Goal: Task Accomplishment & Management: Manage account settings

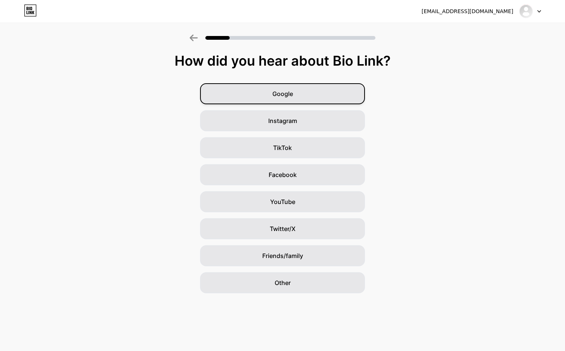
click at [326, 95] on div "Google" at bounding box center [282, 93] width 165 height 21
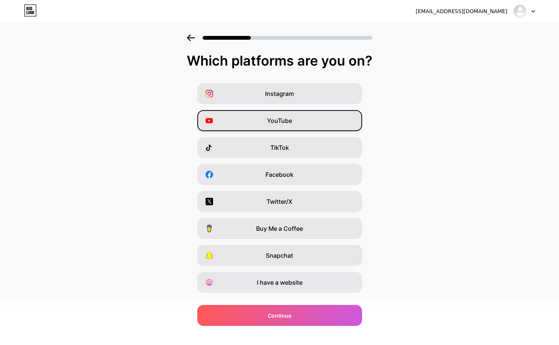
click at [274, 117] on span "YouTube" at bounding box center [279, 120] width 25 height 9
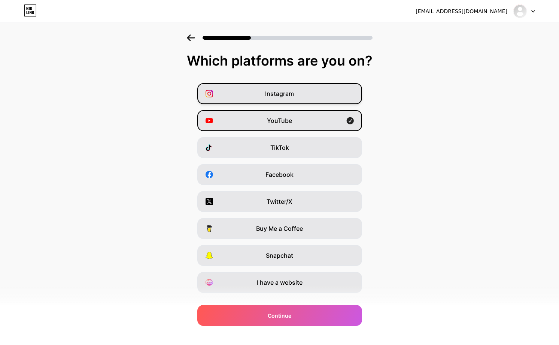
click at [314, 92] on div "Instagram" at bounding box center [279, 93] width 165 height 21
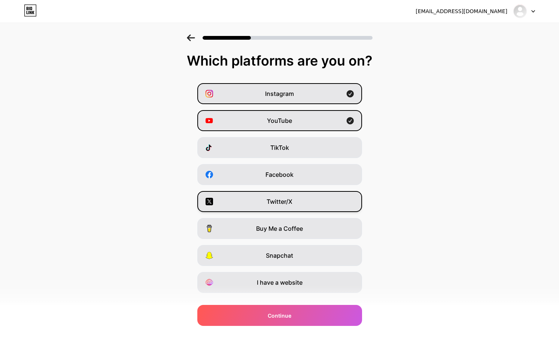
click at [264, 196] on div "Twitter/X" at bounding box center [279, 201] width 165 height 21
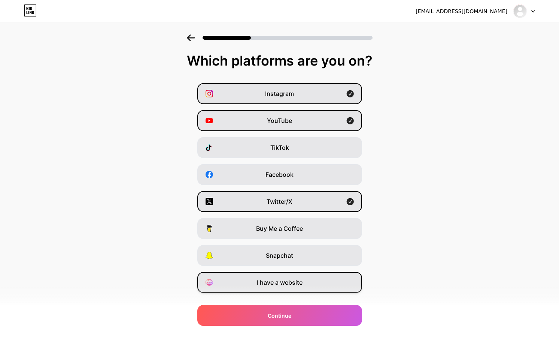
click at [284, 278] on span "I have a website" at bounding box center [280, 282] width 46 height 9
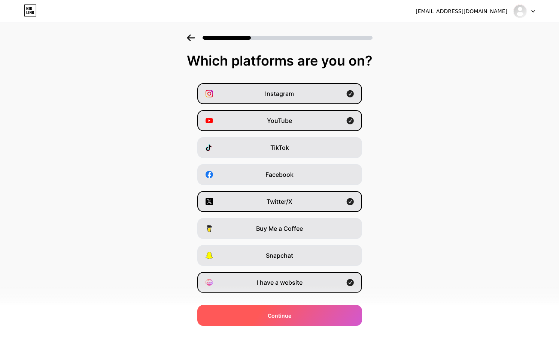
click at [297, 316] on div "Continue" at bounding box center [279, 315] width 165 height 21
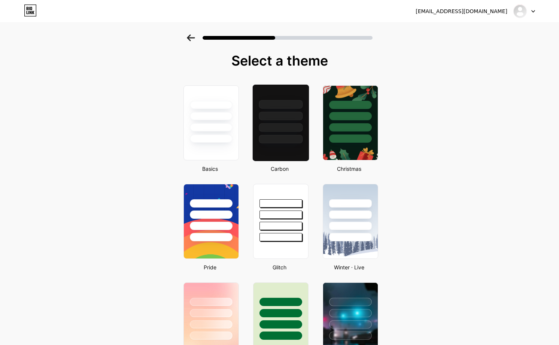
click at [285, 136] on div at bounding box center [281, 139] width 44 height 9
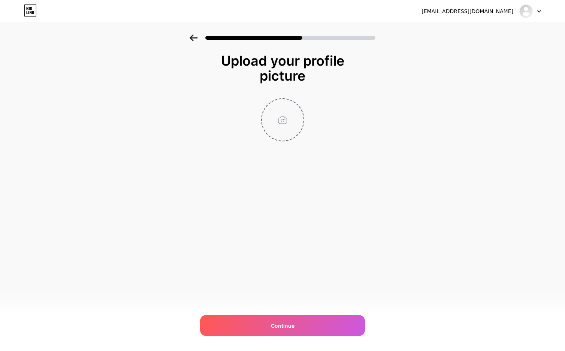
click at [279, 107] on input "file" at bounding box center [283, 120] width 42 height 42
type input "C:\fakepath\messageImage_1758115001311.jpg"
click at [229, 136] on div at bounding box center [283, 119] width 150 height 43
drag, startPoint x: 316, startPoint y: 324, endPoint x: 255, endPoint y: 292, distance: 68.7
click at [316, 325] on div "Continue" at bounding box center [282, 325] width 165 height 21
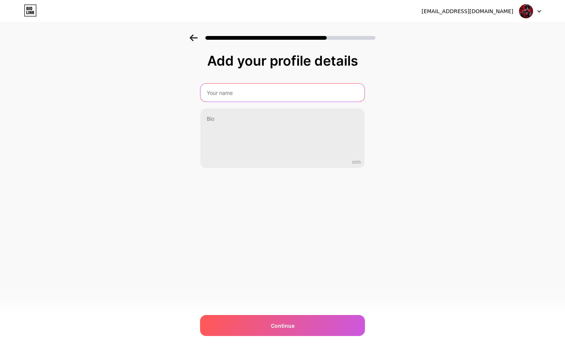
click at [222, 98] on input "text" at bounding box center [282, 93] width 164 height 18
type input "s"
type input "SOLOTOTO"
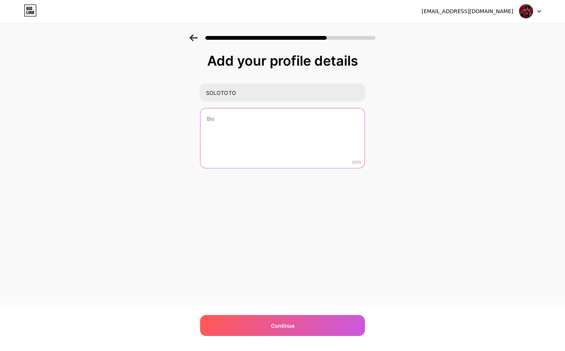
drag, startPoint x: 211, startPoint y: 124, endPoint x: 214, endPoint y: 121, distance: 4.3
click at [211, 124] on textarea at bounding box center [282, 138] width 164 height 60
type textarea "S"
type textarea "SOLOTOTO"
click at [229, 125] on textarea "SOLOTOTO" at bounding box center [282, 138] width 164 height 60
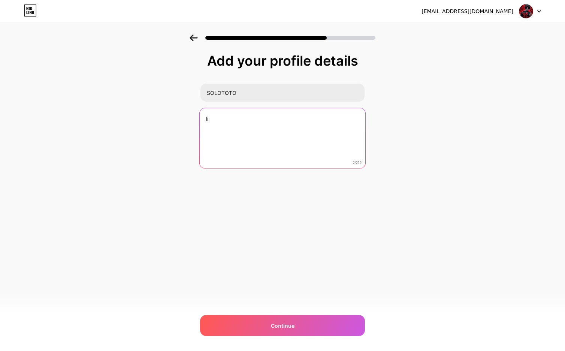
type textarea "l"
type textarea "K"
type textarea "L"
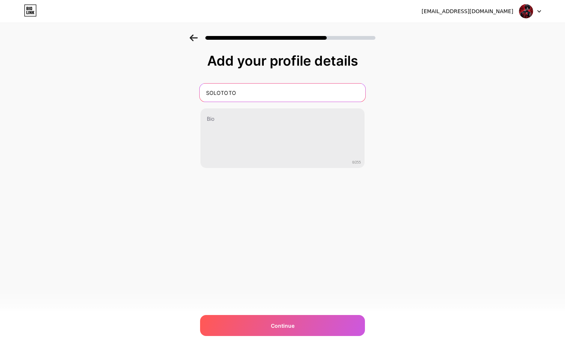
click at [210, 92] on input "SOLOTOTO" at bounding box center [283, 93] width 166 height 18
drag, startPoint x: 210, startPoint y: 92, endPoint x: 247, endPoint y: 91, distance: 37.1
click at [247, 91] on input "SOLOTOTO" at bounding box center [283, 93] width 166 height 18
type input "s"
type input "Solototo"
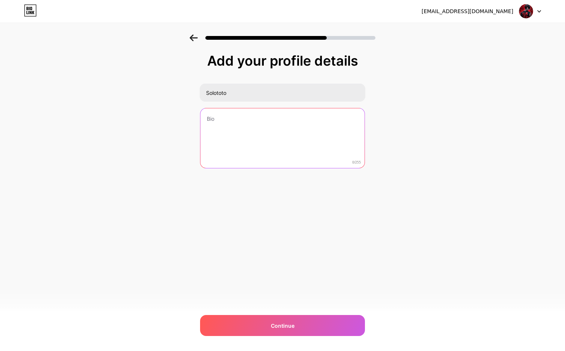
click at [221, 123] on textarea at bounding box center [282, 138] width 164 height 60
click at [225, 129] on textarea at bounding box center [283, 138] width 166 height 61
click at [230, 127] on textarea at bounding box center [283, 138] width 166 height 61
paste textarea "Link Alternatif Bandungtoto"
click at [257, 119] on textarea "Link Alternatif Bandungtoto" at bounding box center [283, 138] width 166 height 61
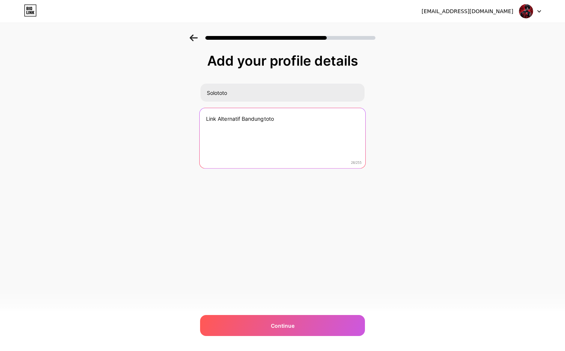
click at [257, 119] on textarea "Link Alternatif Bandungtoto" at bounding box center [283, 138] width 166 height 61
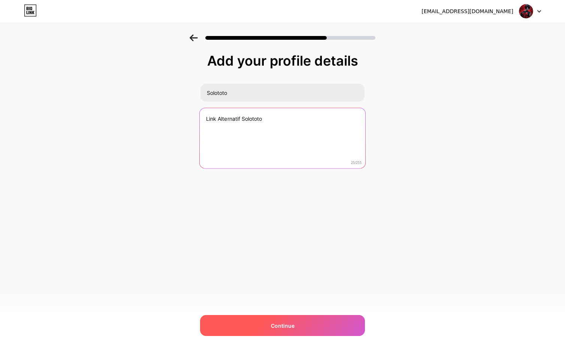
type textarea "Link Alternatif Solototo"
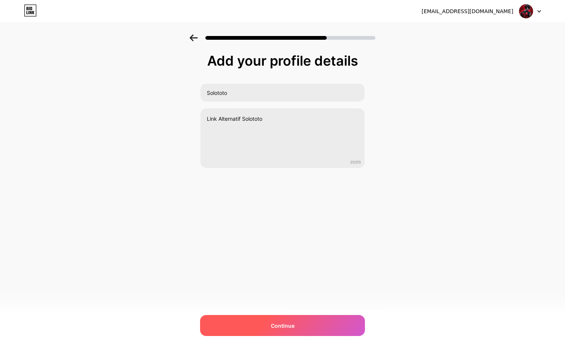
click at [302, 325] on div "Continue" at bounding box center [282, 325] width 165 height 21
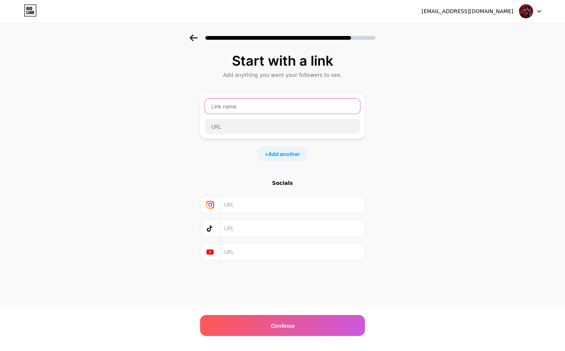
click at [244, 105] on input "text" at bounding box center [282, 106] width 155 height 15
drag, startPoint x: 510, startPoint y: 32, endPoint x: 424, endPoint y: 25, distance: 85.3
click at [509, 33] on div at bounding box center [282, 35] width 565 height 26
click at [235, 107] on input "text" at bounding box center [282, 106] width 155 height 15
type input "s"
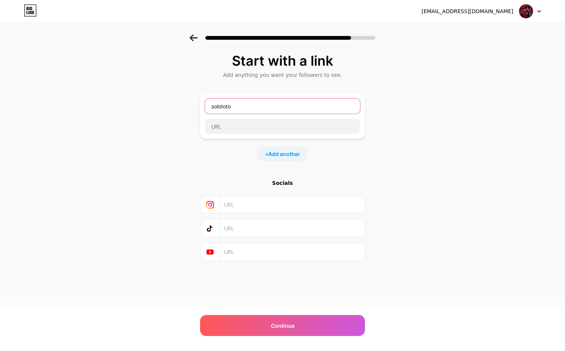
type input "solototo"
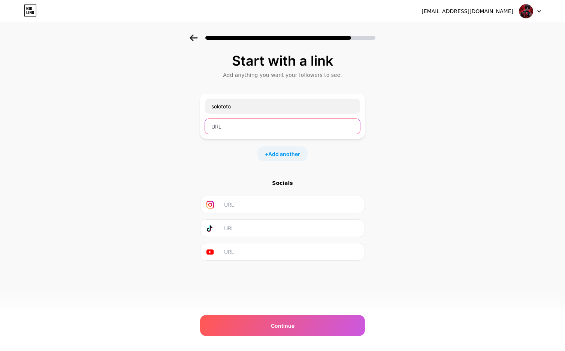
drag, startPoint x: 219, startPoint y: 123, endPoint x: 205, endPoint y: 123, distance: 13.9
click at [219, 123] on input "text" at bounding box center [282, 126] width 155 height 15
paste input "https://heylink.me/solototo88/"
type input "https://heylink.me/solototo88/"
click at [247, 205] on input "text" at bounding box center [292, 204] width 136 height 17
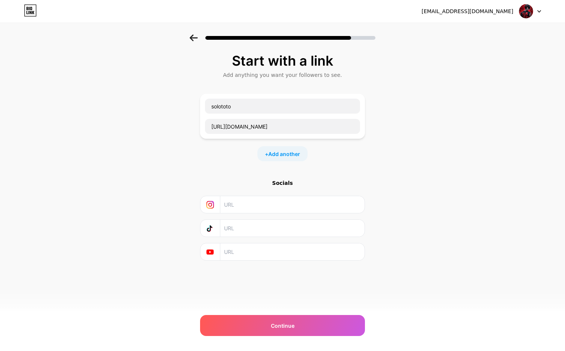
click at [245, 205] on input "text" at bounding box center [292, 204] width 136 height 17
paste input "https://www.instagram.com/solototo.info/"
type input "https://www.instagram.com/solototo.info/"
click at [241, 254] on input "text" at bounding box center [292, 251] width 136 height 17
paste input "https://www.youtube.com/@solototogacor"
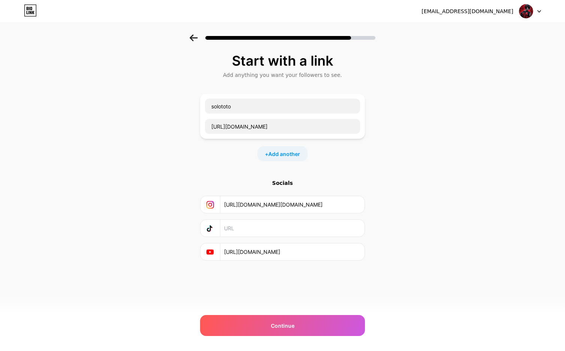
type input "https://www.youtube.com/@solototogacor"
click at [235, 230] on input "text" at bounding box center [292, 228] width 136 height 17
paste input "https://www.tiktok.com/@douyindes"
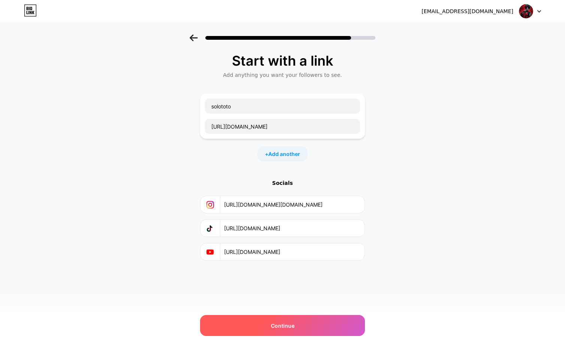
type input "https://www.tiktok.com/@douyindes"
click at [274, 329] on span "Continue" at bounding box center [283, 325] width 24 height 8
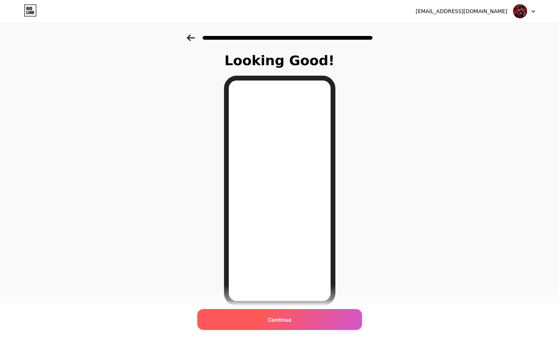
click at [269, 320] on div "Continue" at bounding box center [279, 319] width 165 height 21
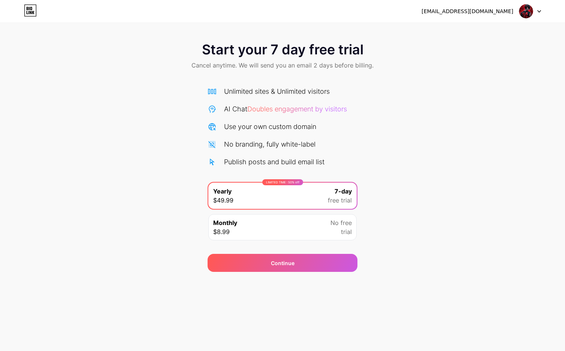
click at [238, 224] on div "Monthly $8.99 No free trial" at bounding box center [282, 227] width 148 height 26
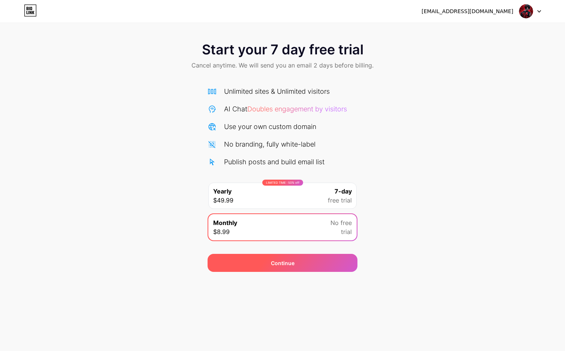
click at [290, 267] on div "Continue" at bounding box center [283, 263] width 150 height 18
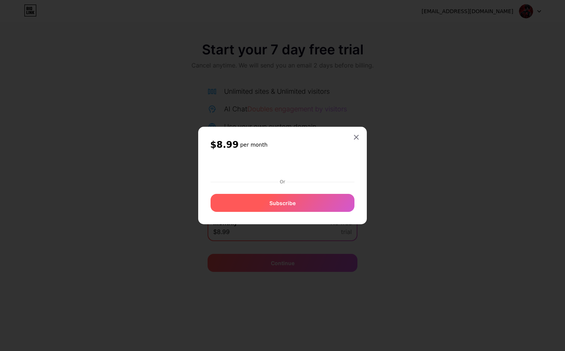
click at [269, 186] on div at bounding box center [283, 185] width 144 height 1
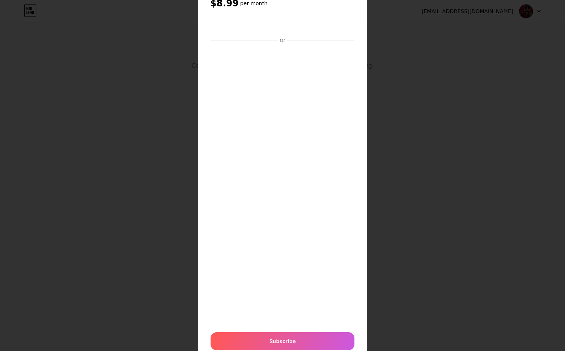
scroll to position [59, 0]
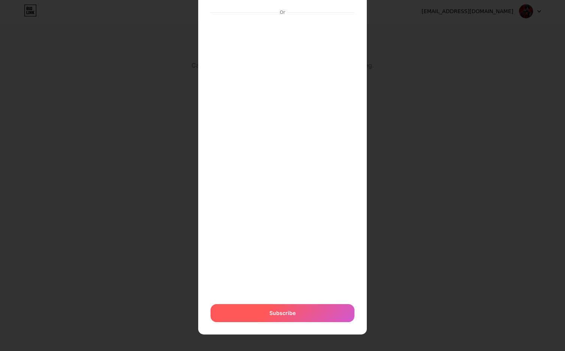
click at [300, 311] on div "Subscribe" at bounding box center [283, 313] width 144 height 18
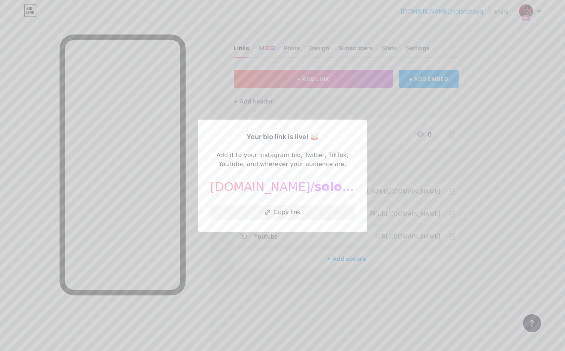
click at [496, 57] on div at bounding box center [282, 175] width 565 height 351
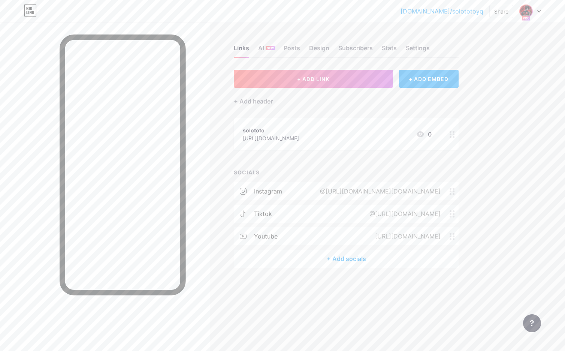
click at [520, 11] on img at bounding box center [526, 11] width 12 height 12
click at [486, 84] on link "Account settings" at bounding box center [494, 85] width 93 height 20
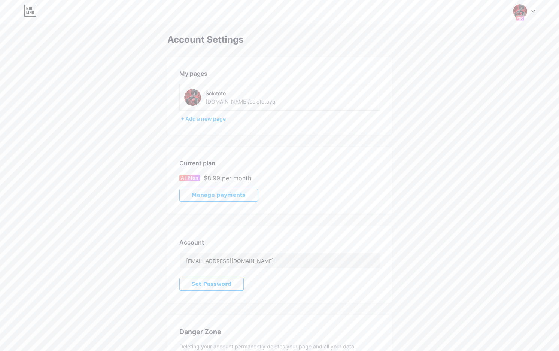
click at [231, 99] on div "[DOMAIN_NAME]/solototoyq" at bounding box center [241, 101] width 70 height 8
click at [230, 100] on div "[DOMAIN_NAME]/solototoyq" at bounding box center [241, 101] width 70 height 8
click at [523, 15] on img at bounding box center [520, 11] width 14 height 14
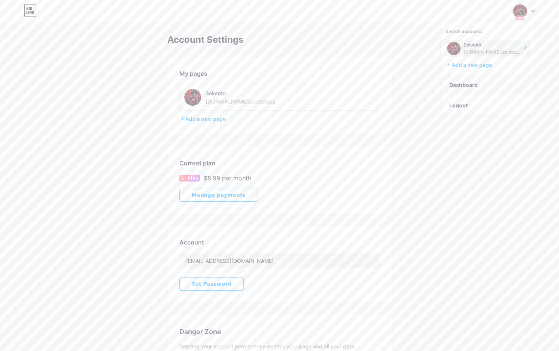
click at [463, 85] on link "Dashboard" at bounding box center [488, 85] width 93 height 20
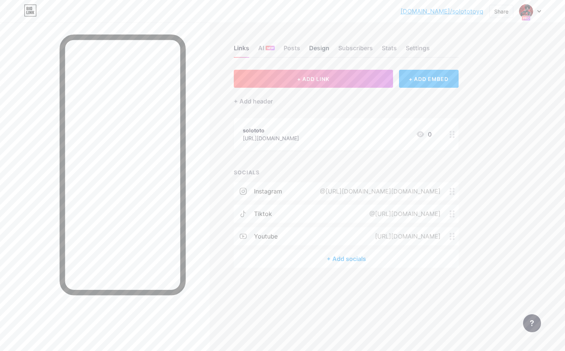
click at [319, 48] on div "Design" at bounding box center [319, 49] width 20 height 13
click at [416, 48] on div "Settings" at bounding box center [418, 49] width 24 height 13
click at [413, 49] on div "Settings" at bounding box center [418, 49] width 24 height 13
click at [383, 48] on div "Stats" at bounding box center [389, 49] width 15 height 13
click at [353, 48] on div "Subscribers" at bounding box center [355, 49] width 34 height 13
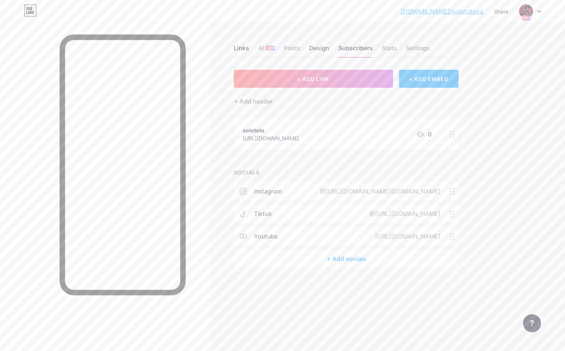
click at [309, 48] on div "Design" at bounding box center [319, 49] width 20 height 13
click at [415, 51] on div "Settings" at bounding box center [418, 49] width 24 height 13
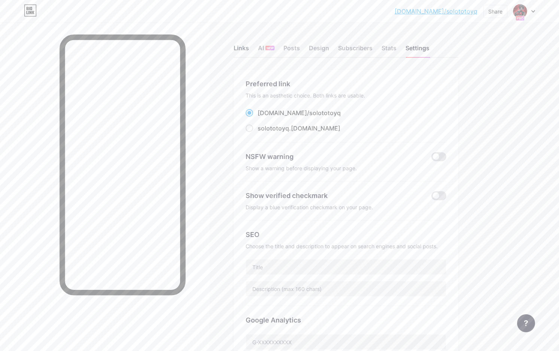
click at [243, 48] on div "Links" at bounding box center [241, 49] width 15 height 13
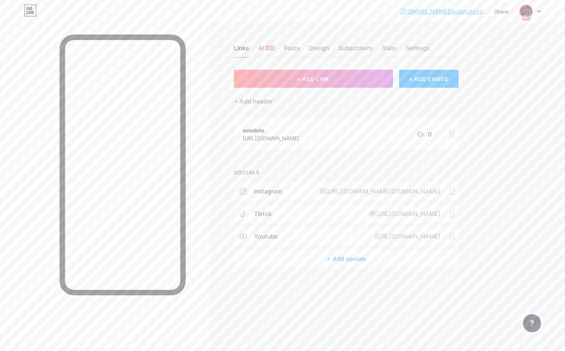
click at [524, 9] on img at bounding box center [526, 11] width 12 height 12
click at [473, 86] on link "Account settings" at bounding box center [494, 85] width 93 height 20
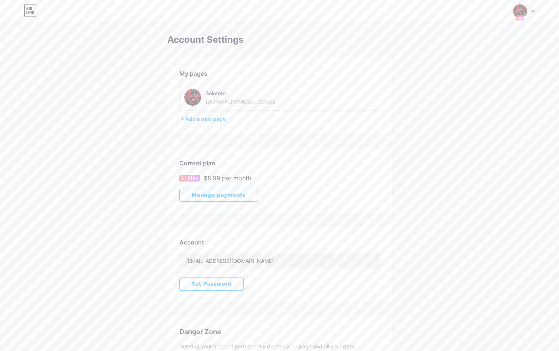
click at [267, 103] on div "Solototo bio.link/solototoyq" at bounding box center [251, 97] width 90 height 17
click at [226, 104] on div "[DOMAIN_NAME]/solototoyq" at bounding box center [241, 101] width 70 height 8
copy div "[DOMAIN_NAME]/solototoyq"
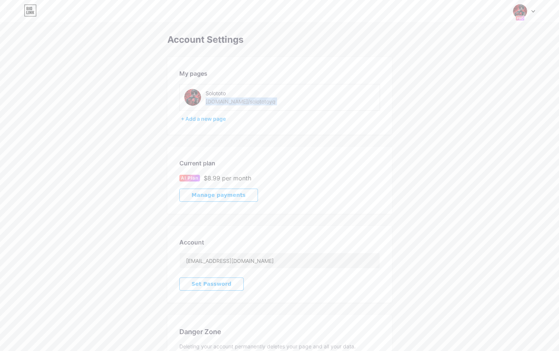
copy div "[DOMAIN_NAME]/solototoyq"
click at [511, 14] on div "Switch accounts Solototo bio.link/solototoyq + Add a new page Dashboard Logout" at bounding box center [279, 10] width 559 height 13
click at [516, 13] on img at bounding box center [520, 11] width 14 height 14
click at [476, 50] on div "[DOMAIN_NAME]/solototoyq" at bounding box center [493, 52] width 58 height 6
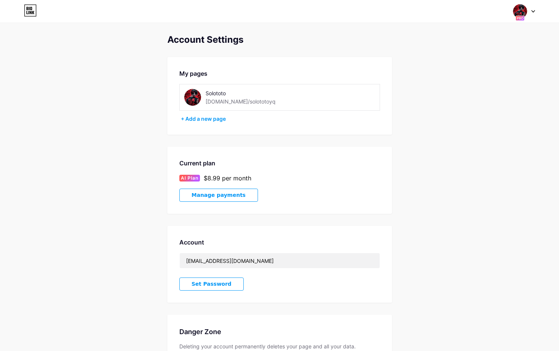
click at [524, 10] on img at bounding box center [520, 11] width 14 height 14
click at [476, 48] on div "Solototo" at bounding box center [493, 45] width 58 height 6
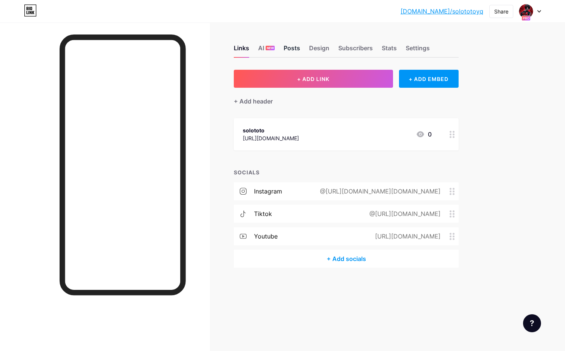
click at [289, 48] on div "Posts" at bounding box center [292, 49] width 16 height 13
click at [314, 49] on div "Design" at bounding box center [319, 49] width 20 height 13
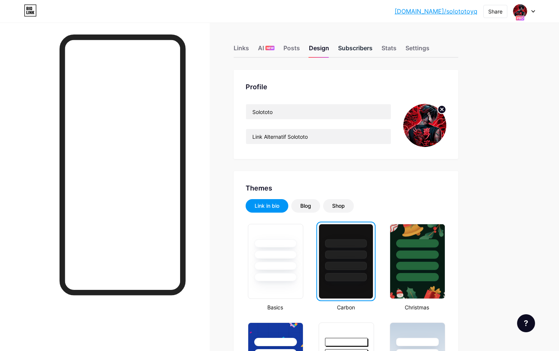
click at [356, 48] on div "Subscribers" at bounding box center [355, 49] width 34 height 13
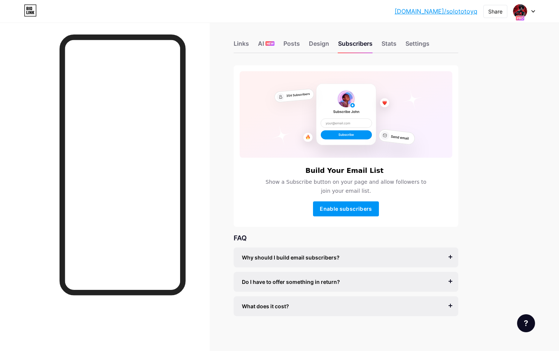
scroll to position [7, 0]
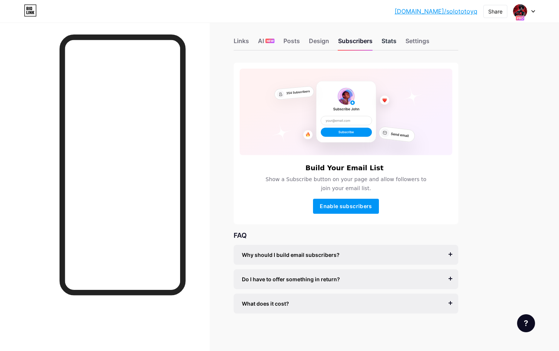
click at [390, 45] on div "Stats" at bounding box center [389, 42] width 15 height 13
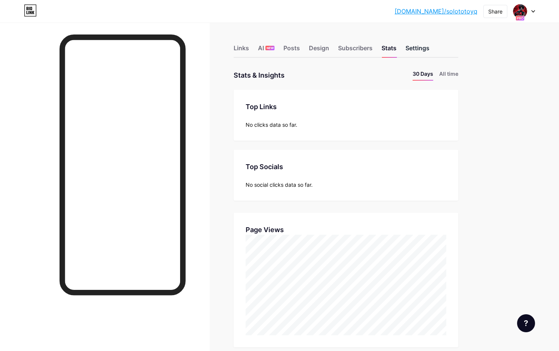
click at [427, 51] on div "Settings" at bounding box center [418, 49] width 24 height 13
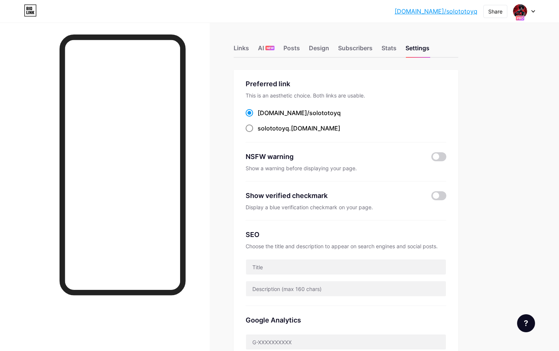
click at [248, 129] on span at bounding box center [249, 127] width 7 height 7
click at [258, 133] on input "solototoyq .bio.link" at bounding box center [260, 135] width 5 height 5
radio input "true"
click at [269, 264] on input "text" at bounding box center [346, 266] width 200 height 15
type input "S"
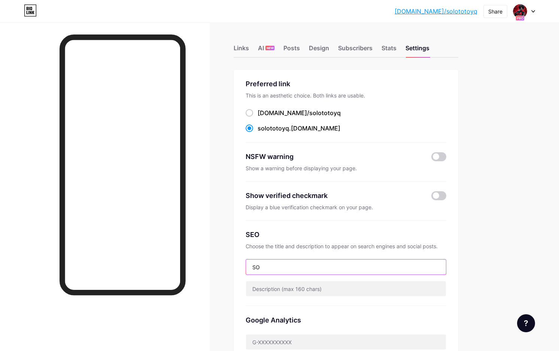
type input "S"
type input "D"
type input "B"
click at [263, 264] on input "Solototo" at bounding box center [346, 266] width 200 height 15
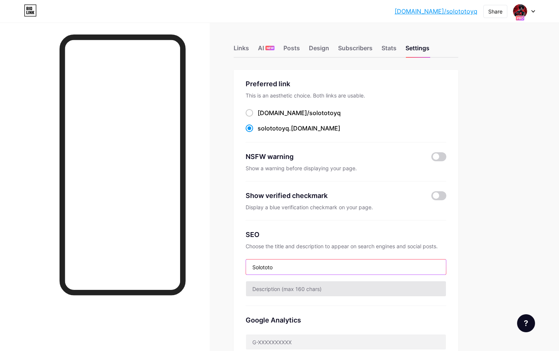
type input "Solototo"
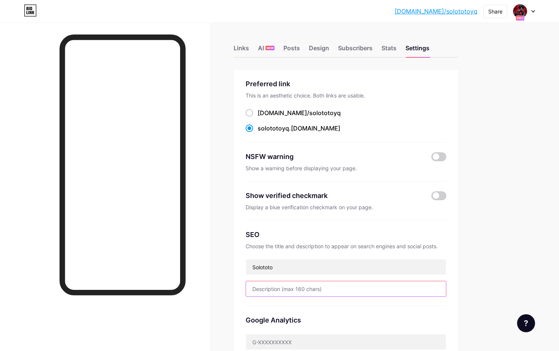
click at [275, 285] on input "text" at bounding box center [346, 288] width 200 height 15
paste input "Solototo"
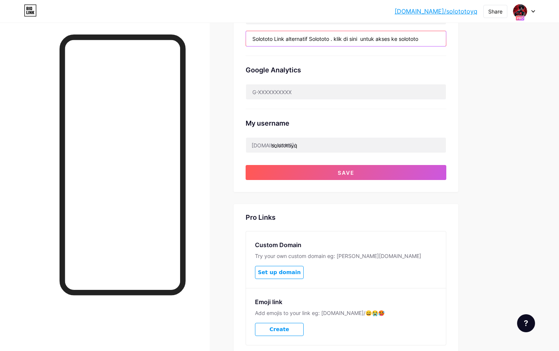
scroll to position [150, 0]
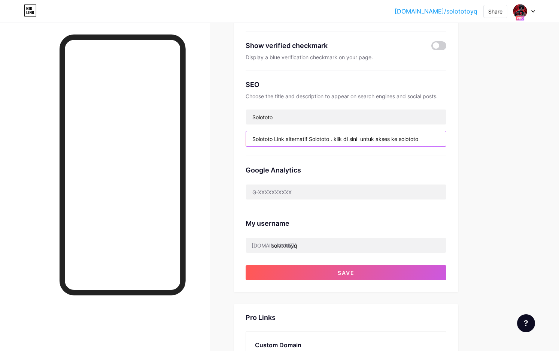
type input "Solototo Link alternatif Solototo . klik di sini untuk akses ke solototo"
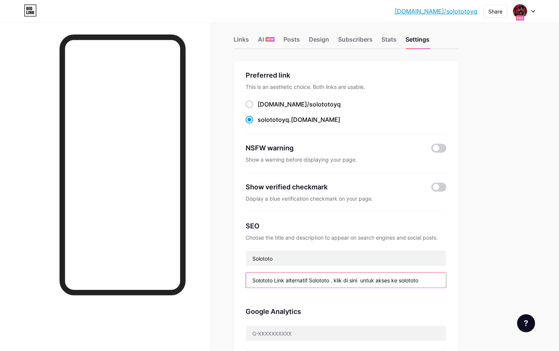
scroll to position [7, 0]
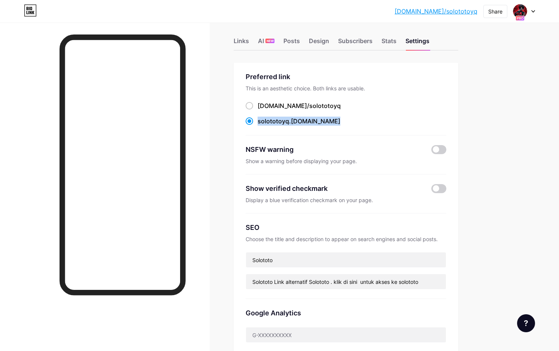
drag, startPoint x: 309, startPoint y: 119, endPoint x: 258, endPoint y: 121, distance: 50.6
click at [258, 121] on div "solototoyq .bio.link" at bounding box center [346, 121] width 201 height 9
copy label "solototoyq .bio.link"
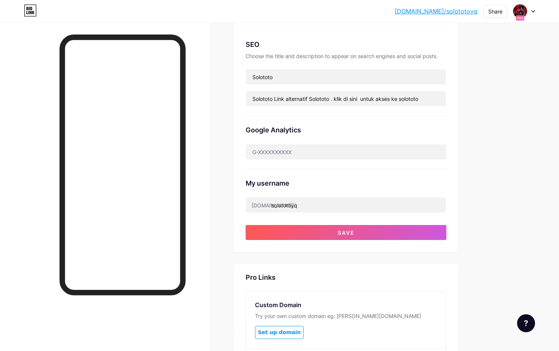
scroll to position [207, 0]
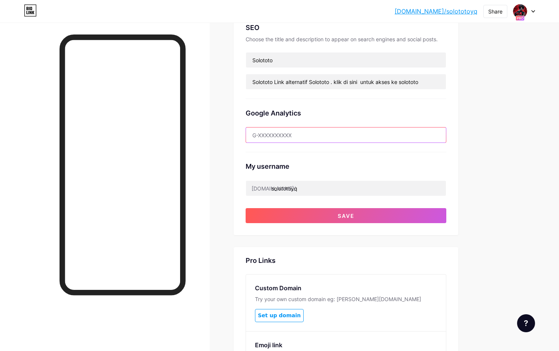
click at [288, 133] on input "text" at bounding box center [346, 134] width 200 height 15
paste input "G-VS4LE0P8GR"
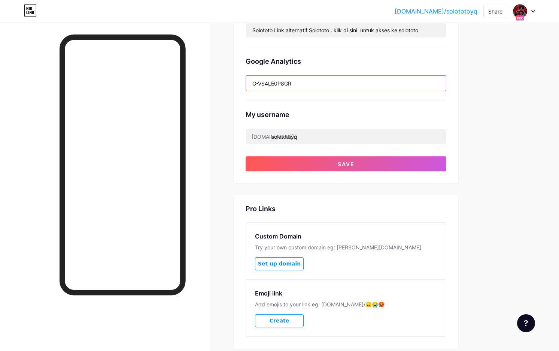
scroll to position [300, 0]
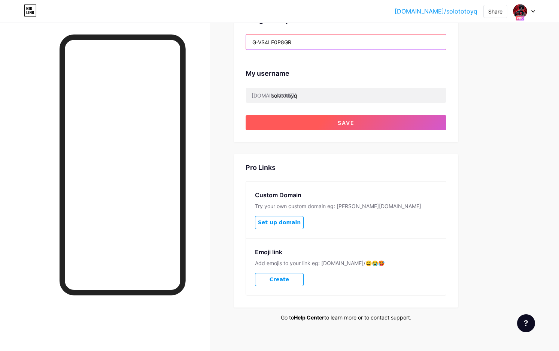
type input "G-VS4LE0P8GR"
click at [357, 122] on button "Save" at bounding box center [346, 122] width 201 height 15
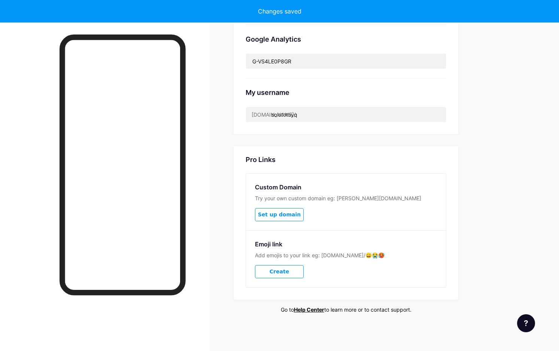
scroll to position [280, 0]
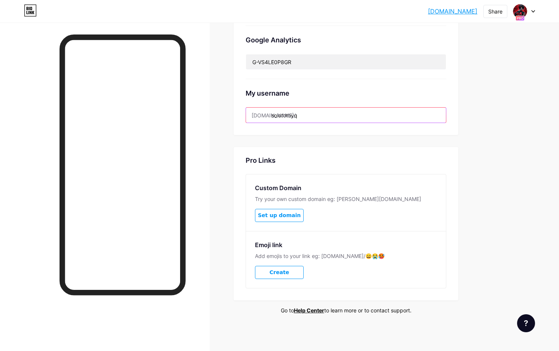
click at [307, 115] on input "solototoyq" at bounding box center [346, 115] width 200 height 15
click at [308, 114] on input "solototoyq" at bounding box center [346, 115] width 200 height 15
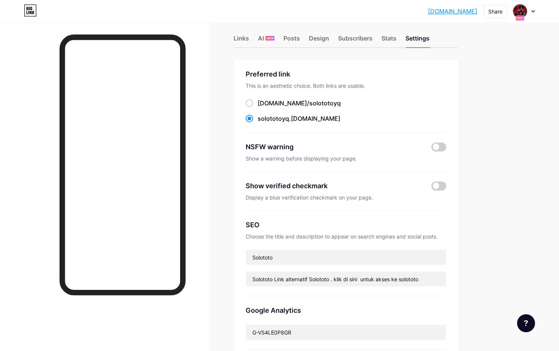
scroll to position [0, 0]
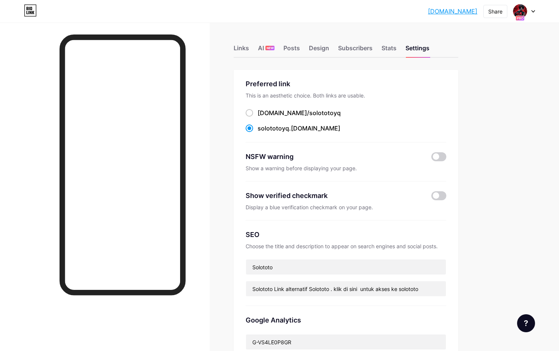
type input "solototoy"
click at [493, 15] on div "Share" at bounding box center [496, 11] width 14 height 8
click at [432, 38] on div "Copy link" at bounding box center [434, 38] width 28 height 9
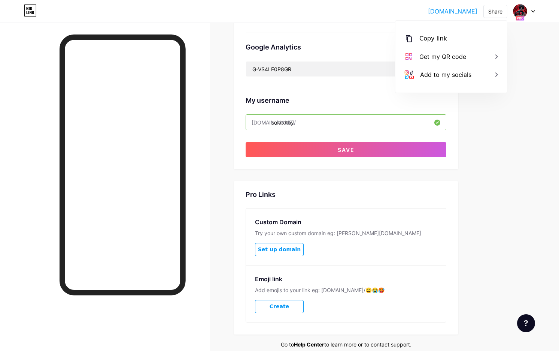
scroll to position [307, 0]
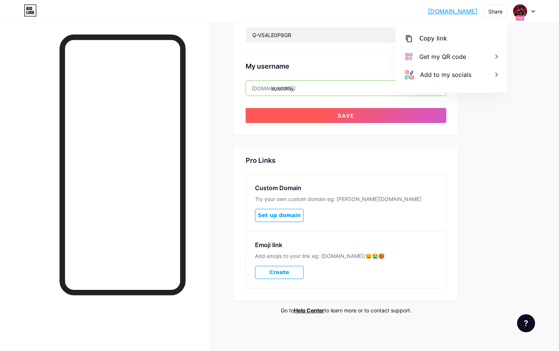
click at [333, 119] on button "Save" at bounding box center [346, 115] width 201 height 15
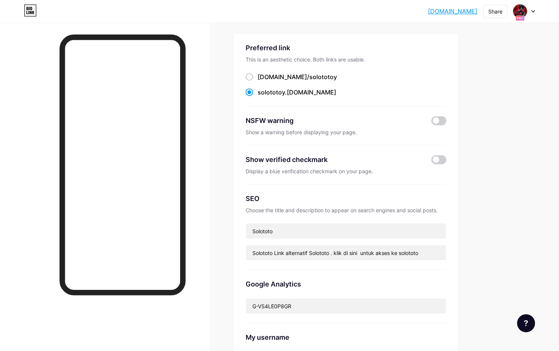
scroll to position [0, 0]
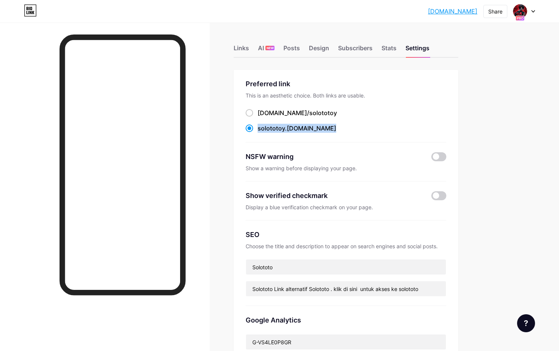
drag, startPoint x: 316, startPoint y: 130, endPoint x: 264, endPoint y: 135, distance: 51.9
click at [257, 131] on div "solototoy .bio.link" at bounding box center [346, 128] width 201 height 9
copy label "solototoy .bio.link"
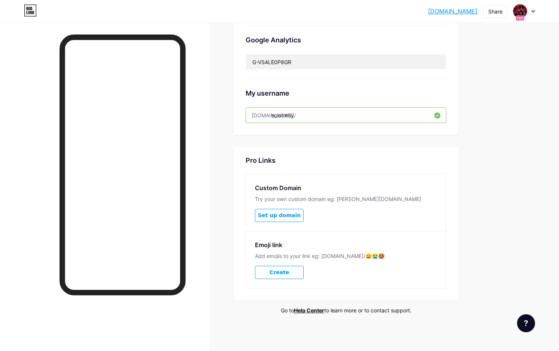
copy label "solototoy .bio.link"
